Goal: Find specific page/section: Find specific page/section

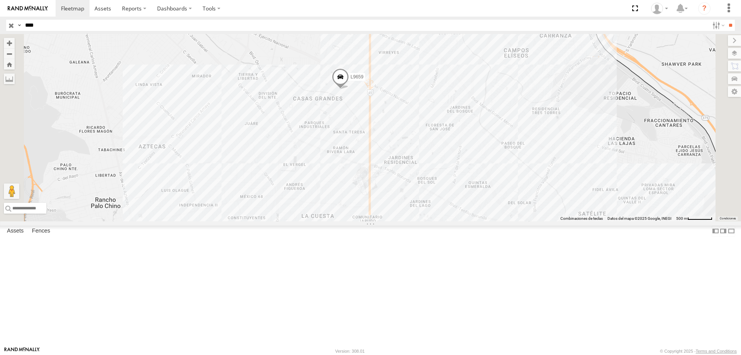
select select "**********"
click at [51, 24] on input "****" at bounding box center [365, 25] width 687 height 11
type input "***"
click at [726, 20] on input "**" at bounding box center [730, 25] width 9 height 11
click at [0, 0] on div "ELECTROLUX" at bounding box center [0, 0] width 0 height 0
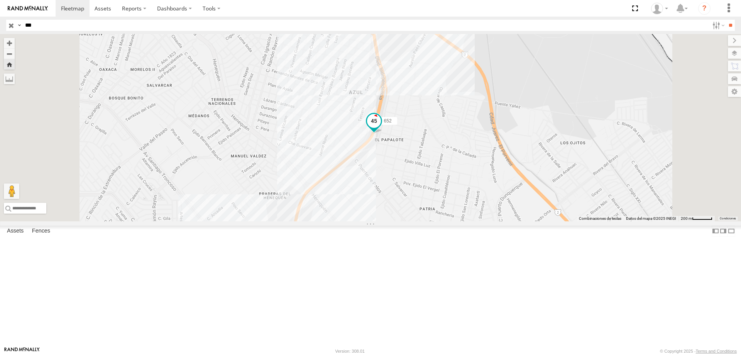
click at [381, 128] on span at bounding box center [374, 121] width 14 height 14
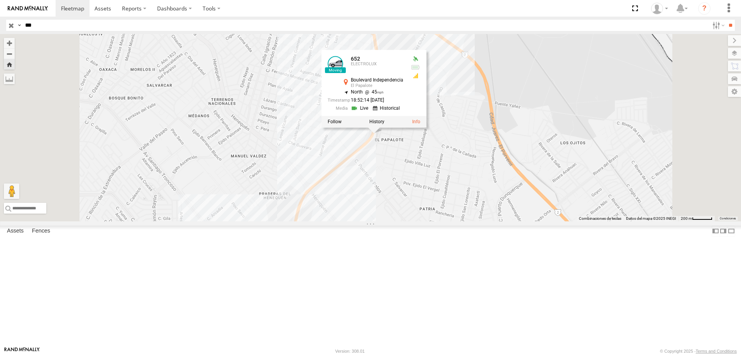
click at [279, 145] on div "652 [GEOGRAPHIC_DATA] , -106.34789 North 45 18:52:14 [DATE]" at bounding box center [370, 127] width 741 height 187
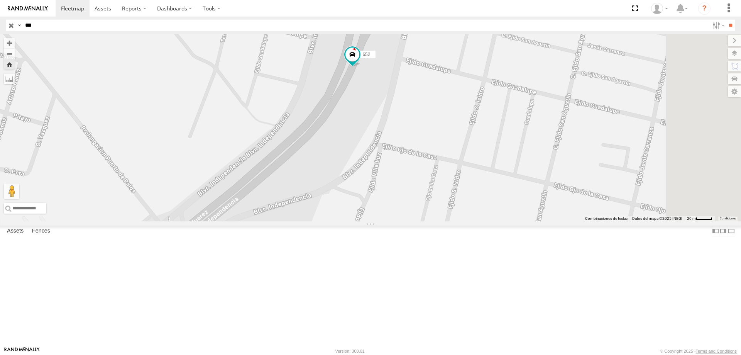
drag, startPoint x: 485, startPoint y: 161, endPoint x: 344, endPoint y: 185, distance: 143.6
click at [338, 192] on div "652" at bounding box center [370, 127] width 741 height 187
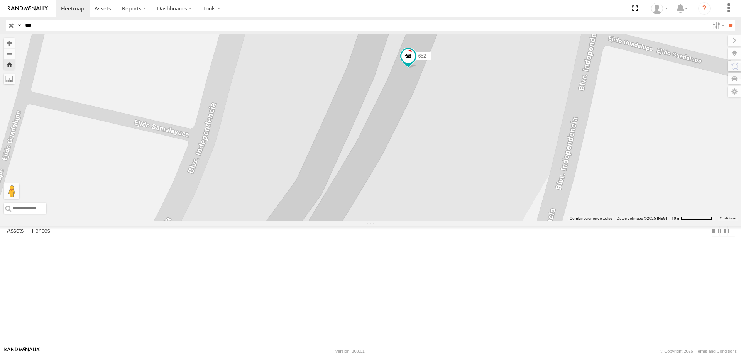
drag, startPoint x: 398, startPoint y: 138, endPoint x: 366, endPoint y: 221, distance: 88.8
click at [366, 221] on div "652" at bounding box center [370, 127] width 741 height 187
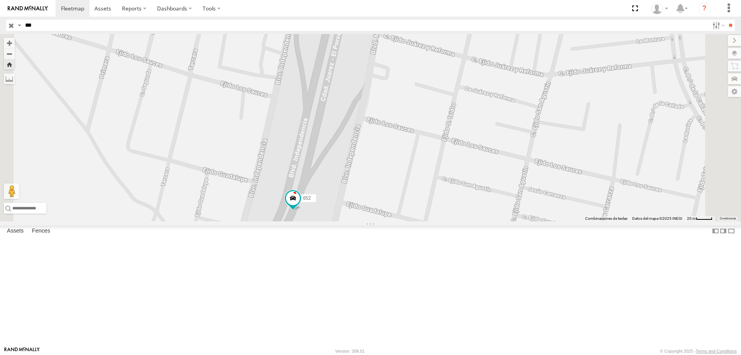
drag, startPoint x: 401, startPoint y: 145, endPoint x: 386, endPoint y: 234, distance: 89.6
click at [386, 221] on div "652" at bounding box center [370, 127] width 741 height 187
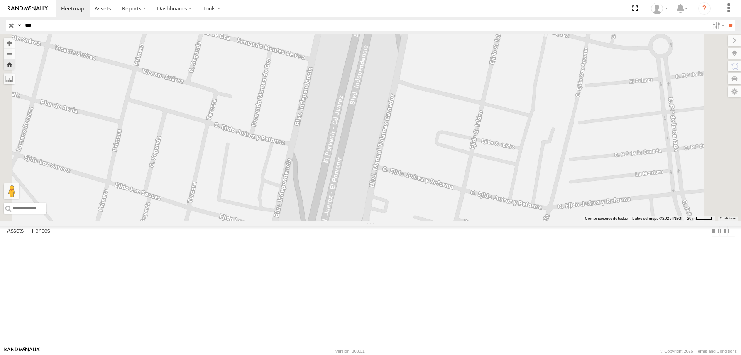
drag, startPoint x: 413, startPoint y: 157, endPoint x: 415, endPoint y: 286, distance: 128.9
click at [415, 221] on div "652" at bounding box center [370, 127] width 741 height 187
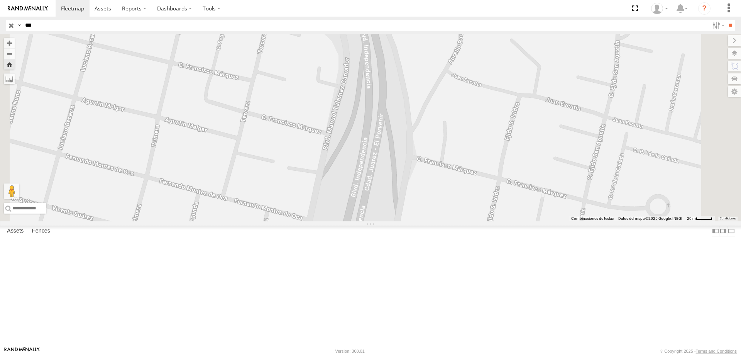
drag, startPoint x: 460, startPoint y: 80, endPoint x: 432, endPoint y: 134, distance: 60.8
click at [439, 150] on div "652" at bounding box center [370, 127] width 741 height 187
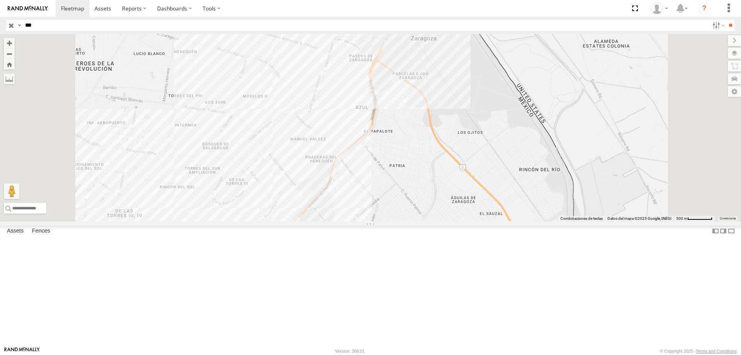
click at [0, 0] on div "ELECTROLUX" at bounding box center [0, 0] width 0 height 0
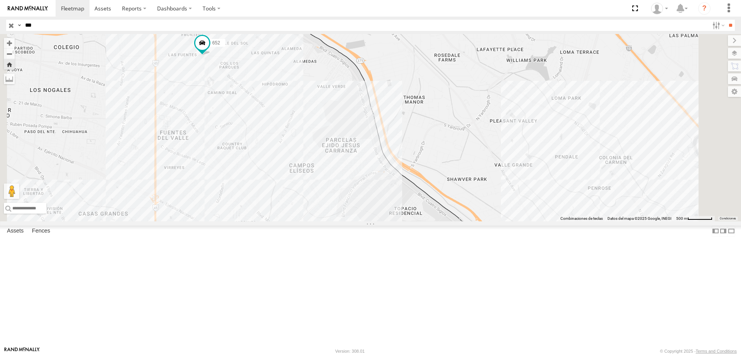
click at [0, 0] on div "ELECTROLUX" at bounding box center [0, 0] width 0 height 0
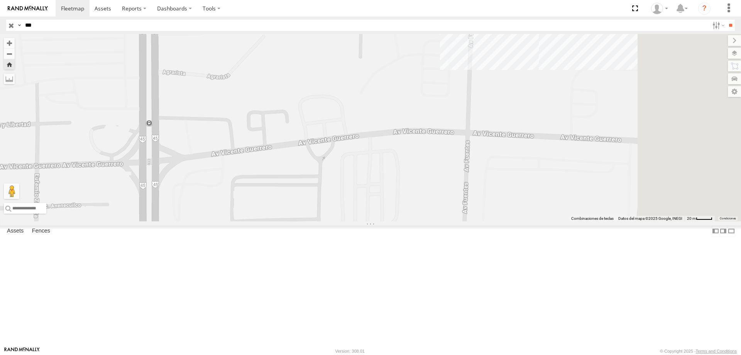
drag, startPoint x: 576, startPoint y: 174, endPoint x: 389, endPoint y: 175, distance: 187.6
click at [400, 175] on div "652" at bounding box center [370, 127] width 741 height 187
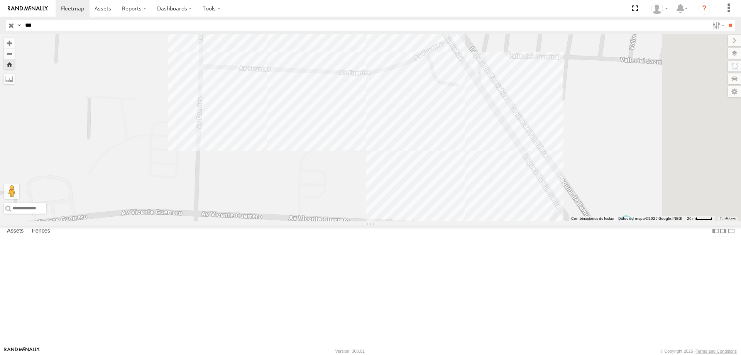
drag, startPoint x: 545, startPoint y: 157, endPoint x: 414, endPoint y: 252, distance: 161.6
click at [415, 221] on div "652" at bounding box center [370, 127] width 741 height 187
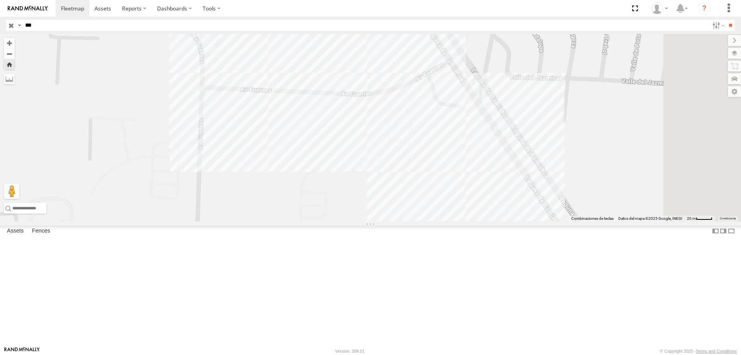
drag, startPoint x: 438, startPoint y: 224, endPoint x: 437, endPoint y: 202, distance: 22.0
click at [441, 221] on div "652" at bounding box center [370, 127] width 741 height 187
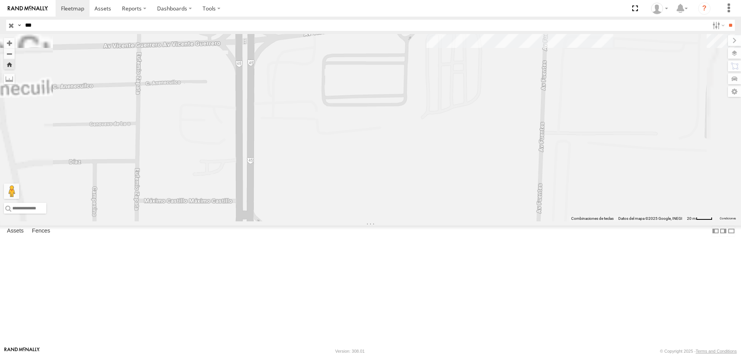
drag, startPoint x: 405, startPoint y: 202, endPoint x: 437, endPoint y: 310, distance: 111.9
click at [436, 221] on div "652" at bounding box center [370, 127] width 741 height 187
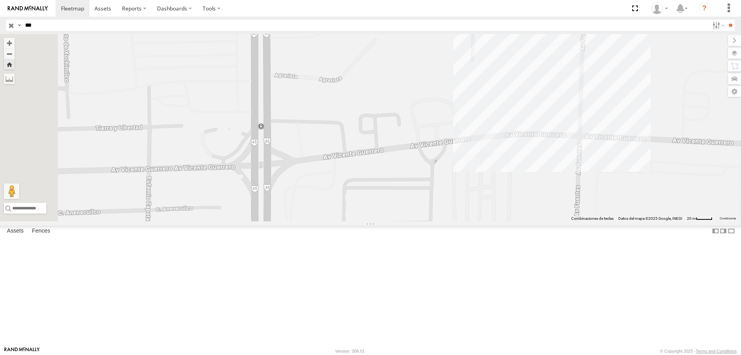
drag, startPoint x: 431, startPoint y: 213, endPoint x: 430, endPoint y: 306, distance: 93.0
click at [431, 221] on div "652" at bounding box center [370, 127] width 741 height 187
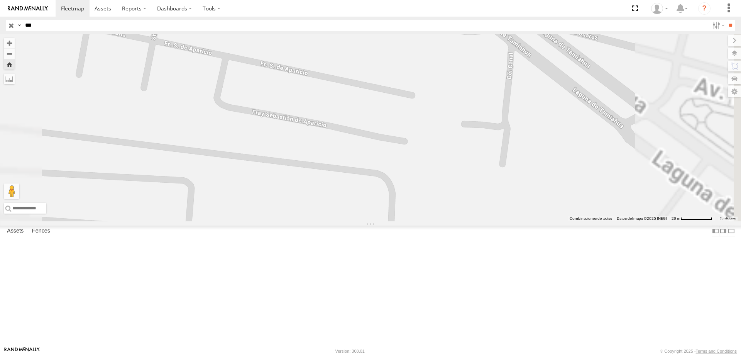
drag, startPoint x: 500, startPoint y: 148, endPoint x: 461, endPoint y: 273, distance: 130.2
click at [461, 221] on div "652" at bounding box center [370, 127] width 741 height 187
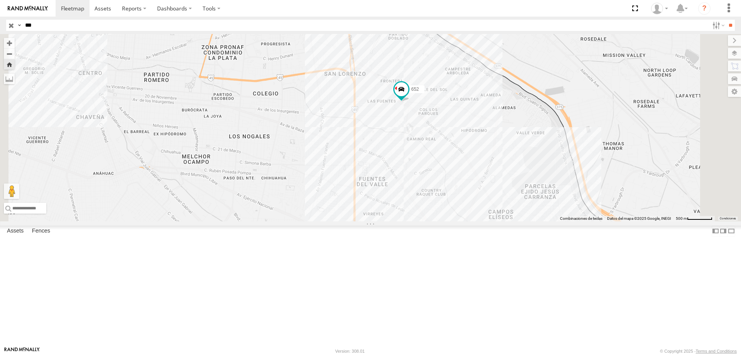
drag, startPoint x: 398, startPoint y: 321, endPoint x: 401, endPoint y: 186, distance: 134.8
click at [401, 186] on div "652" at bounding box center [370, 127] width 741 height 187
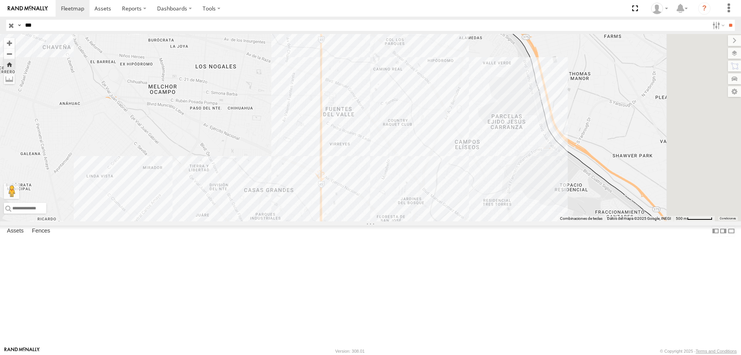
drag, startPoint x: 454, startPoint y: 273, endPoint x: 437, endPoint y: 244, distance: 34.1
click at [437, 221] on div "652" at bounding box center [370, 127] width 741 height 187
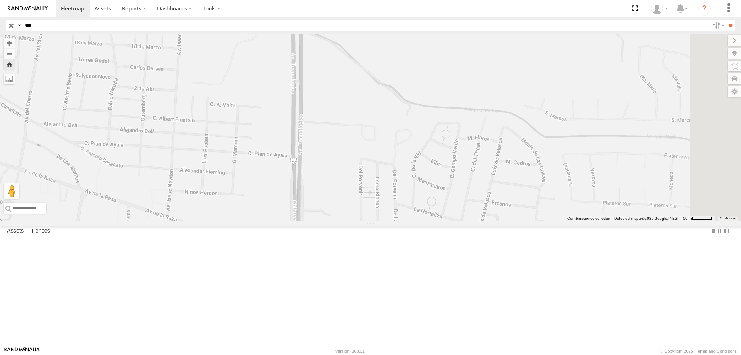
drag, startPoint x: 419, startPoint y: 132, endPoint x: 401, endPoint y: 242, distance: 110.7
click at [401, 221] on div "652" at bounding box center [370, 127] width 741 height 187
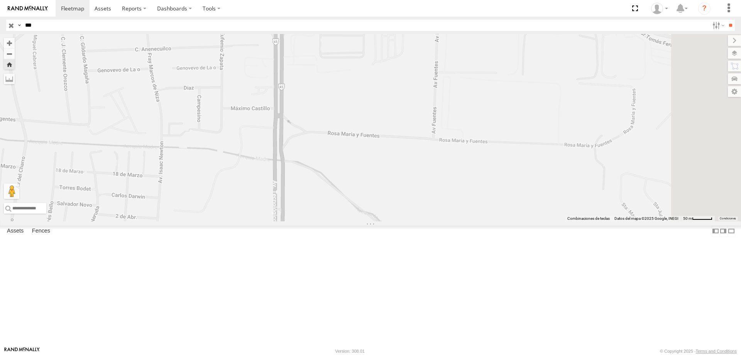
drag, startPoint x: 403, startPoint y: 177, endPoint x: 393, endPoint y: 246, distance: 70.2
click at [393, 221] on div "652" at bounding box center [370, 127] width 741 height 187
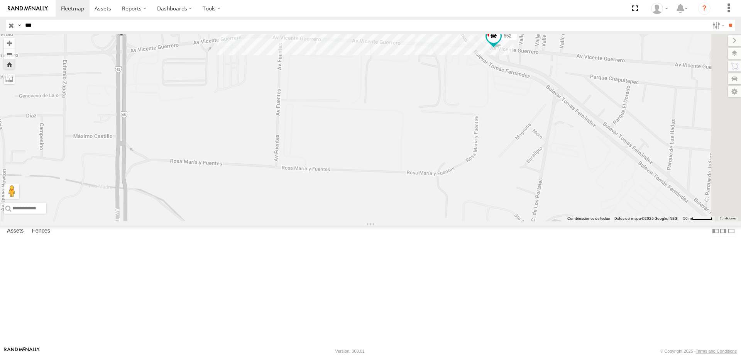
drag, startPoint x: 580, startPoint y: 215, endPoint x: 418, endPoint y: 239, distance: 163.2
click at [418, 221] on div "652" at bounding box center [370, 127] width 741 height 187
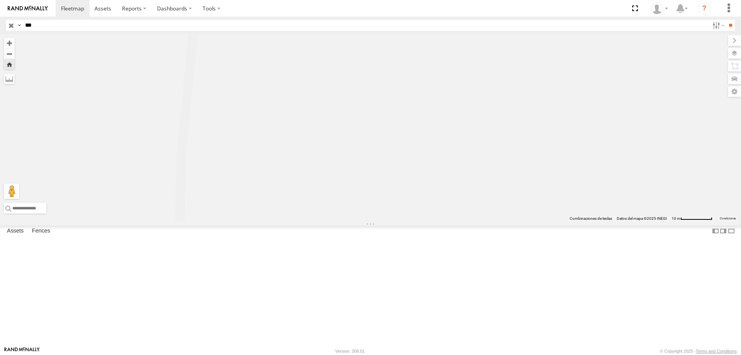
drag, startPoint x: 554, startPoint y: 195, endPoint x: 520, endPoint y: 322, distance: 130.8
click at [521, 221] on div "652" at bounding box center [370, 127] width 741 height 187
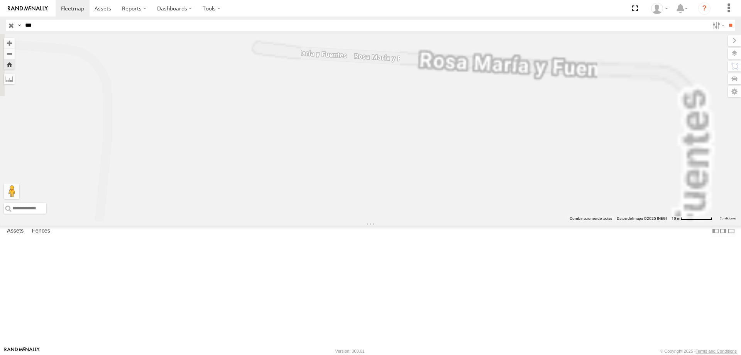
drag, startPoint x: 539, startPoint y: 190, endPoint x: 463, endPoint y: 296, distance: 130.4
click at [463, 221] on div "652" at bounding box center [370, 127] width 741 height 187
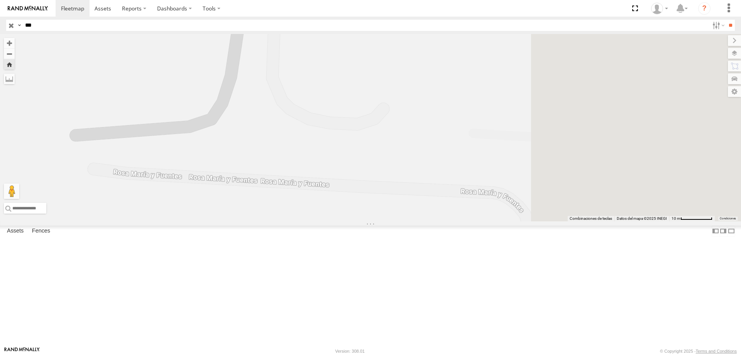
drag, startPoint x: 553, startPoint y: 234, endPoint x: 373, endPoint y: 337, distance: 207.1
click at [373, 354] on html at bounding box center [370, 177] width 741 height 355
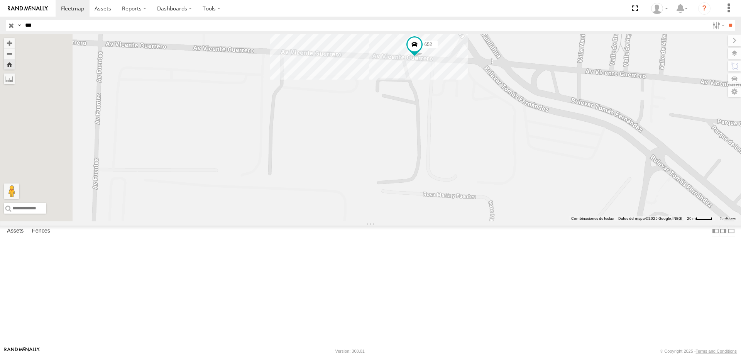
drag, startPoint x: 355, startPoint y: 308, endPoint x: 555, endPoint y: 259, distance: 205.9
click at [555, 221] on div "652" at bounding box center [370, 127] width 741 height 187
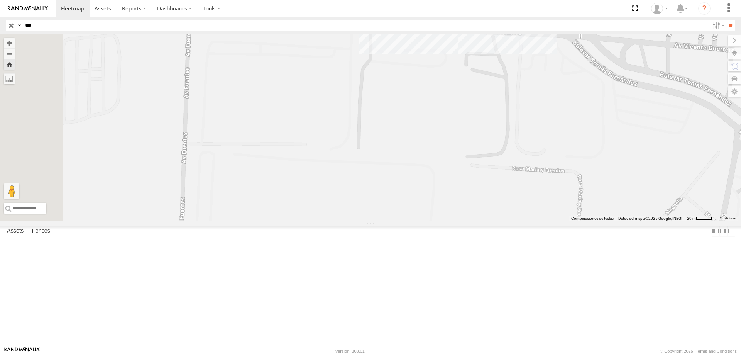
drag, startPoint x: 507, startPoint y: 278, endPoint x: 552, endPoint y: 265, distance: 46.4
click at [552, 221] on div "652" at bounding box center [370, 127] width 741 height 187
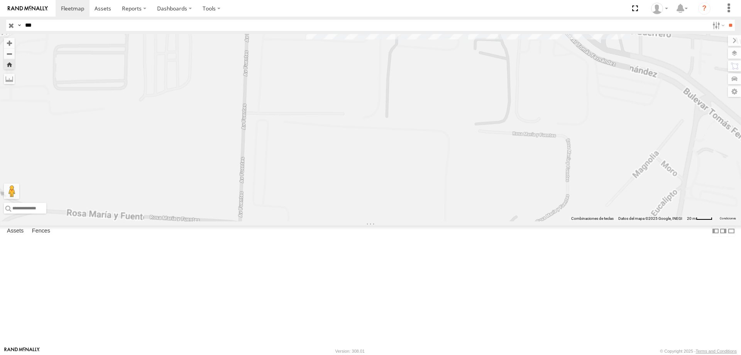
drag, startPoint x: 525, startPoint y: 154, endPoint x: 535, endPoint y: 166, distance: 15.6
click at [535, 166] on div "652" at bounding box center [370, 127] width 741 height 187
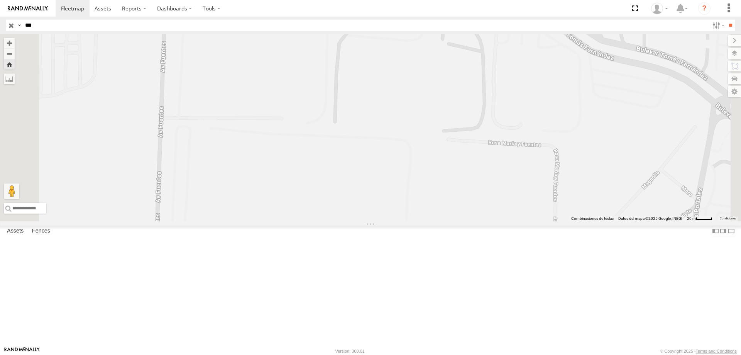
drag, startPoint x: 573, startPoint y: 157, endPoint x: 528, endPoint y: 157, distance: 45.6
click at [528, 157] on div "652" at bounding box center [370, 127] width 741 height 187
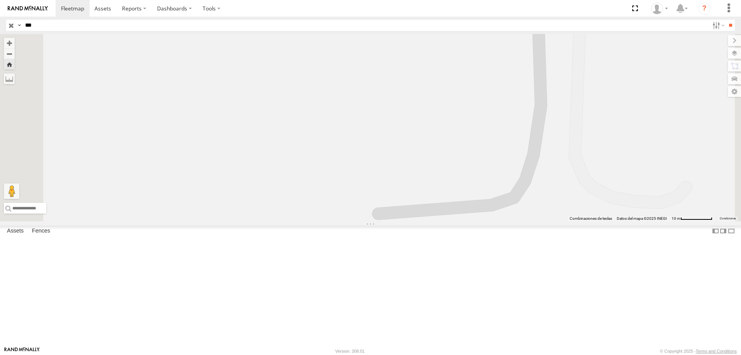
drag, startPoint x: 554, startPoint y: 191, endPoint x: 544, endPoint y: 241, distance: 51.7
click at [544, 221] on div "652" at bounding box center [370, 127] width 741 height 187
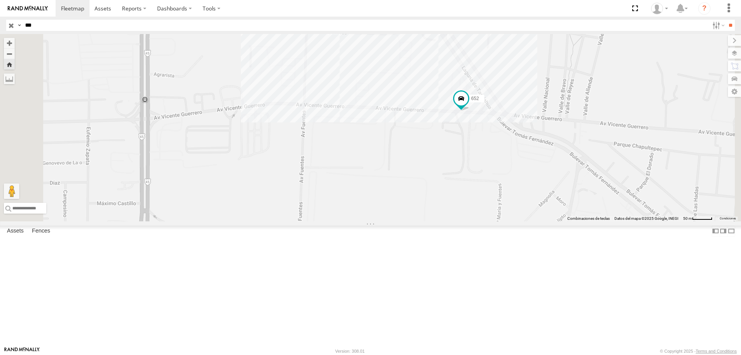
click at [0, 0] on div "652 ELECTROLUX" at bounding box center [0, 0] width 0 height 0
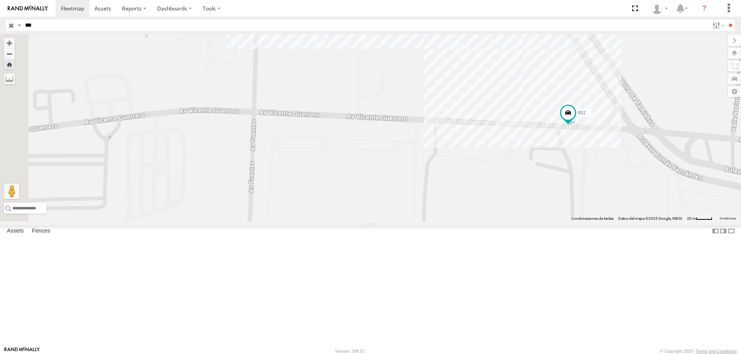
drag, startPoint x: 346, startPoint y: 227, endPoint x: 545, endPoint y: 224, distance: 199.6
click at [545, 221] on div "652" at bounding box center [370, 127] width 741 height 187
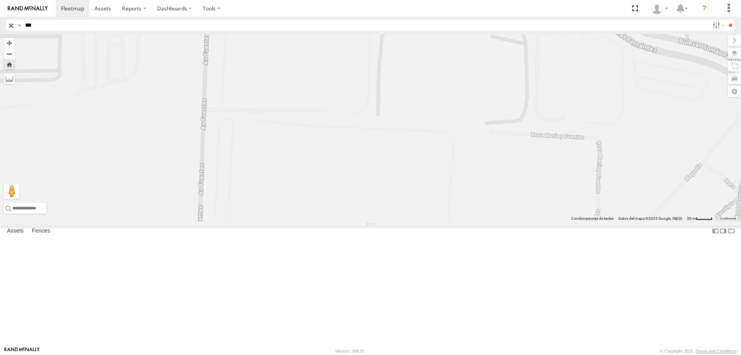
drag, startPoint x: 434, startPoint y: 215, endPoint x: 388, endPoint y: 86, distance: 136.4
click at [388, 86] on div "652" at bounding box center [370, 127] width 741 height 187
click at [0, 0] on div "ELECTROLUX" at bounding box center [0, 0] width 0 height 0
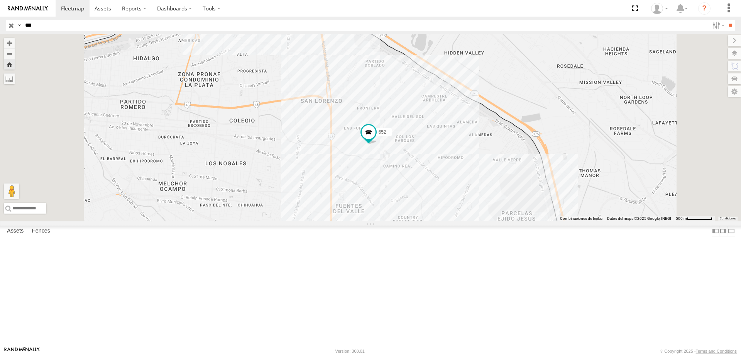
click at [0, 0] on div "652" at bounding box center [0, 0] width 0 height 0
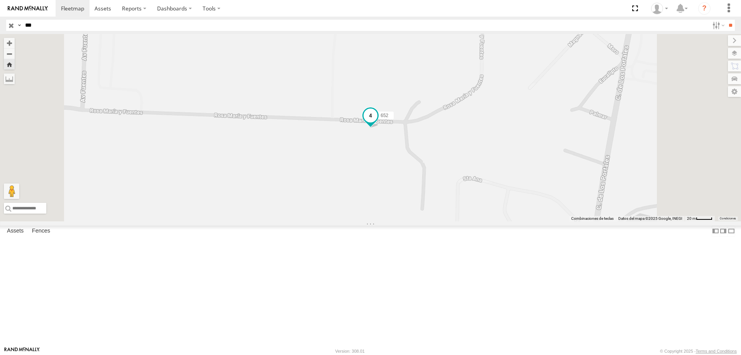
click at [378, 122] on span at bounding box center [371, 115] width 14 height 14
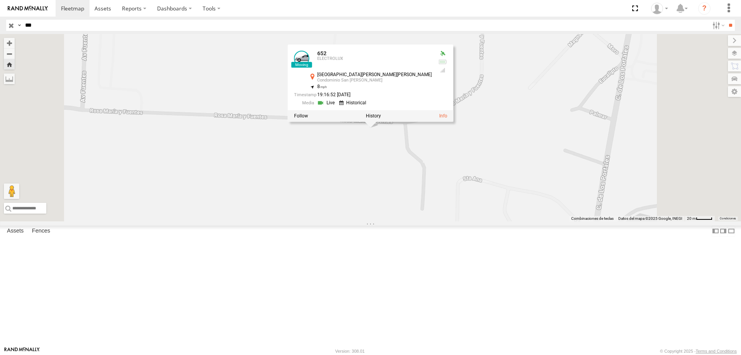
drag, startPoint x: 469, startPoint y: 223, endPoint x: 477, endPoint y: 224, distance: 8.1
click at [471, 221] on div "652 652 ELECTROLUX [GEOGRAPHIC_DATA][PERSON_NAME][PERSON_NAME][PERSON_NAME] 31.…" at bounding box center [370, 127] width 741 height 187
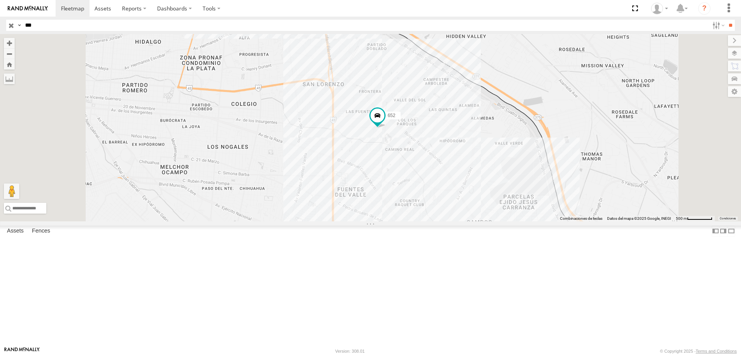
click at [0, 0] on div "652" at bounding box center [0, 0] width 0 height 0
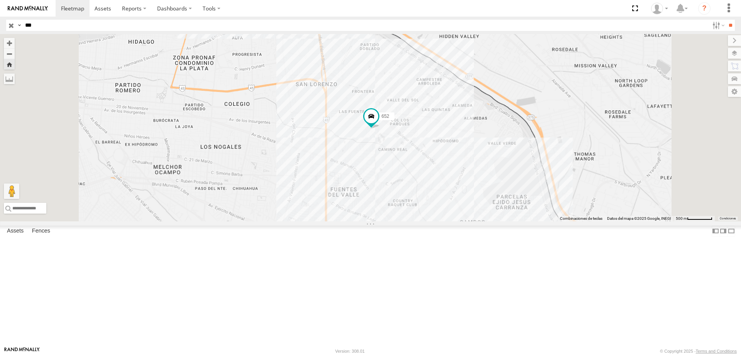
click at [0, 0] on div "652 ELECTROLUX [GEOGRAPHIC_DATA] 31.72995 -106.41432 Video" at bounding box center [0, 0] width 0 height 0
click at [0, 0] on div "652" at bounding box center [0, 0] width 0 height 0
